Goal: Task Accomplishment & Management: Use online tool/utility

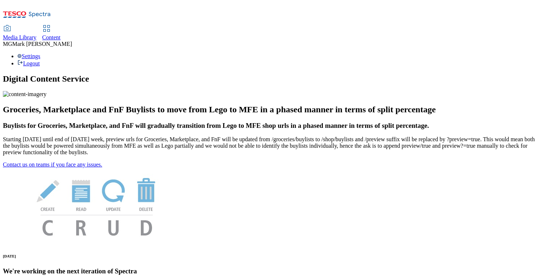
click at [61, 34] on span "Content" at bounding box center [51, 37] width 18 height 6
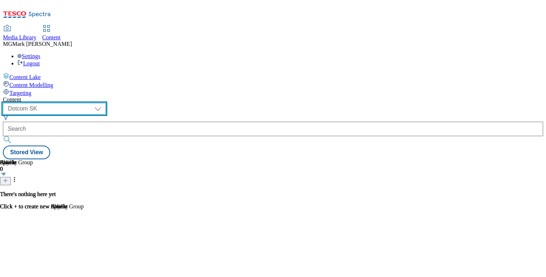
click at [106, 103] on select "Dotcom CZ Dotcom SK ghs-roi ghs-uk Phones UK" at bounding box center [54, 109] width 103 height 12
select select "ghs-uk"
click at [94, 103] on select "Dotcom CZ Dotcom SK ghs-roi ghs-uk Phones UK" at bounding box center [54, 109] width 103 height 12
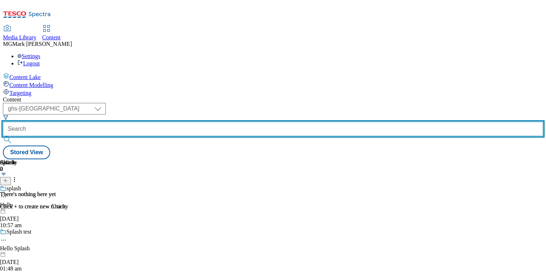
click at [190, 122] on input "text" at bounding box center [273, 129] width 541 height 14
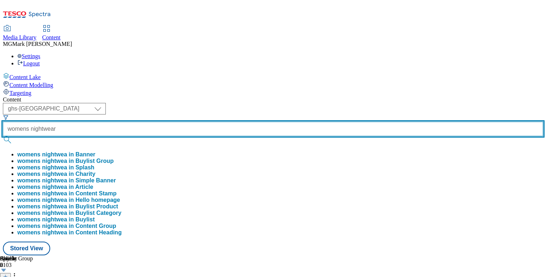
type input "womens nightwear"
click at [3, 136] on button "submit" at bounding box center [8, 139] width 10 height 7
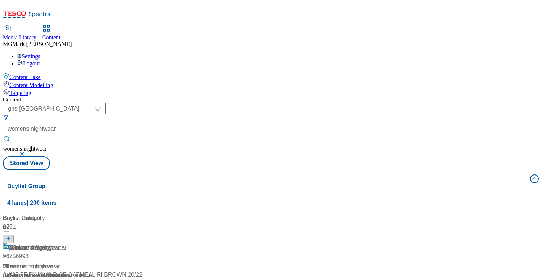
click at [93, 271] on div "/ fnf-womens-nightwear" at bounding box center [48, 275] width 90 height 9
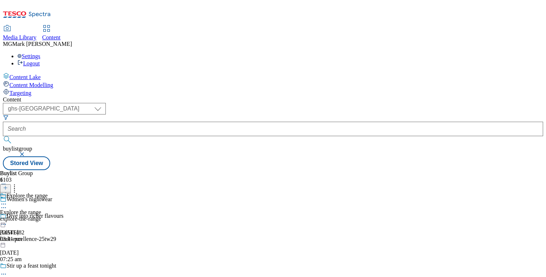
click at [48, 193] on div "Explore the range Explore the range explore-the-range 29 Aug 2025 03:41 pm" at bounding box center [24, 218] width 48 height 50
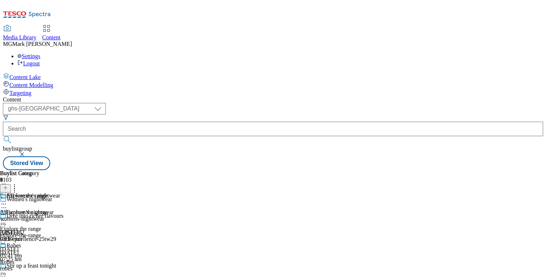
click at [7, 217] on icon at bounding box center [3, 220] width 7 height 7
click at [48, 209] on div "Explore the range Explore the range explore-the-range 1 Sept 2025 07:40 am" at bounding box center [24, 234] width 48 height 50
click at [48, 217] on div at bounding box center [24, 221] width 48 height 9
